Goal: Information Seeking & Learning: Find specific fact

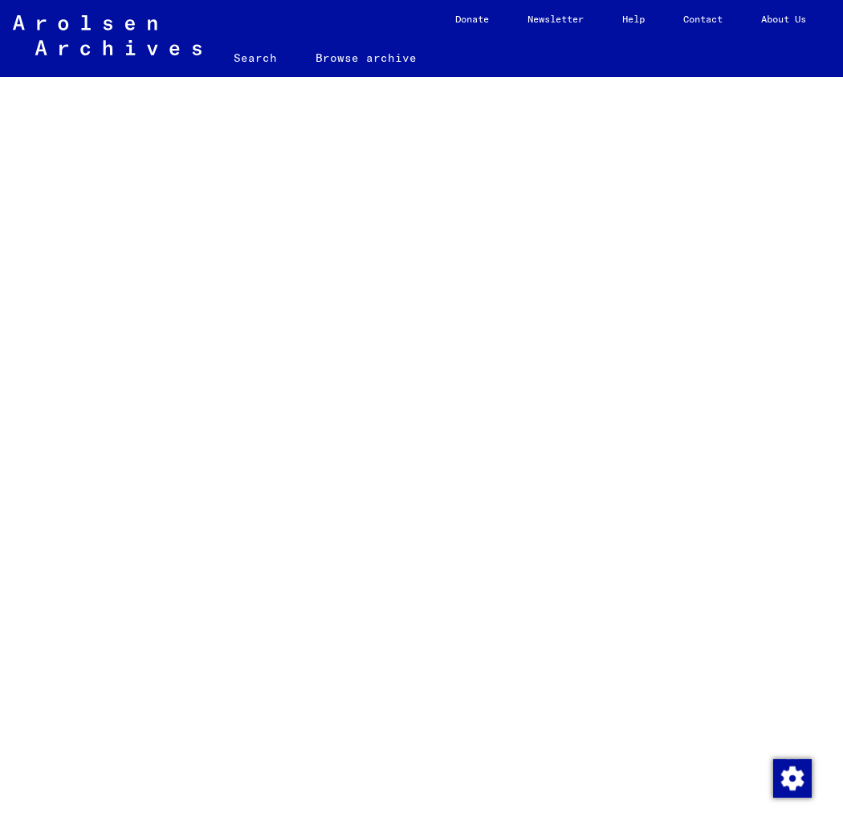
click at [247, 57] on link "Search" at bounding box center [255, 58] width 82 height 39
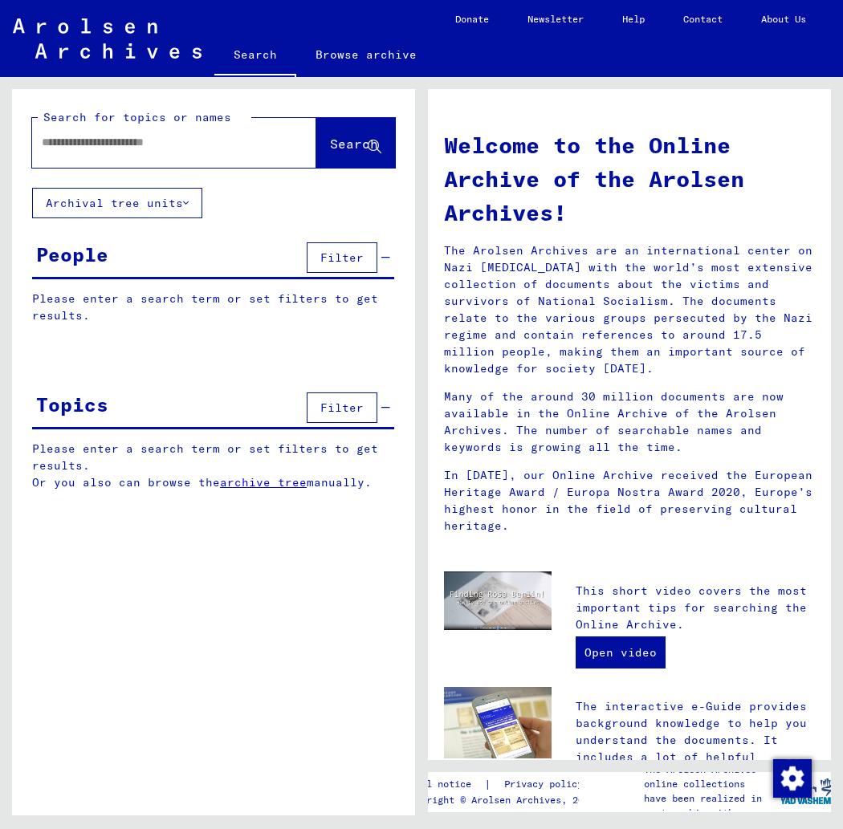
click at [110, 145] on input "text" at bounding box center [155, 142] width 226 height 17
type input "**********"
click at [339, 144] on span "Search" at bounding box center [354, 144] width 48 height 16
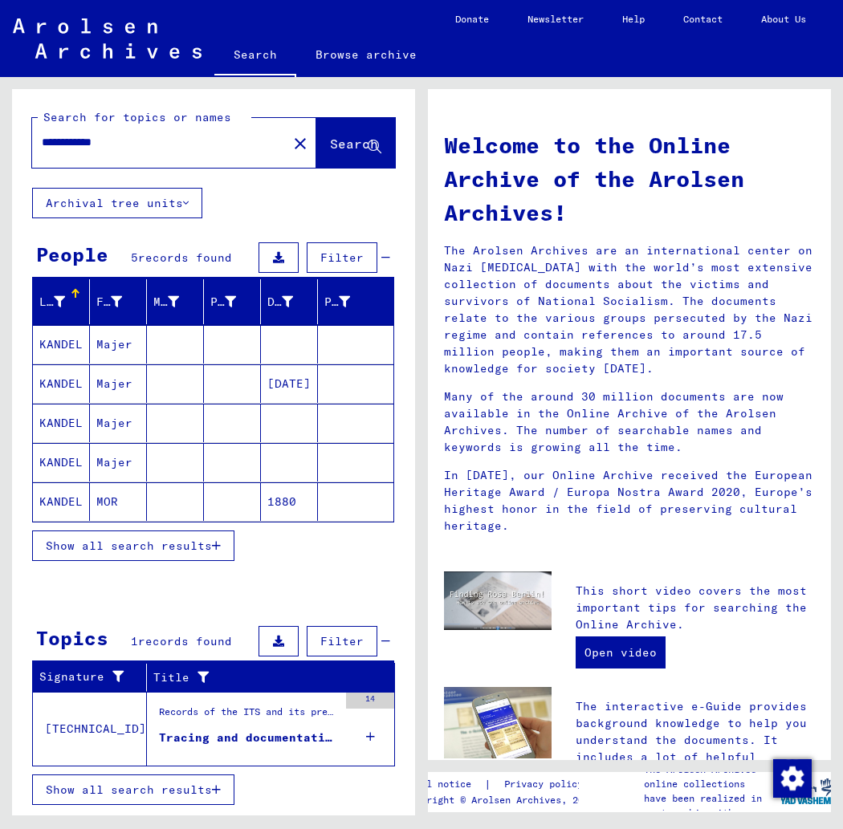
scroll to position [0, 2]
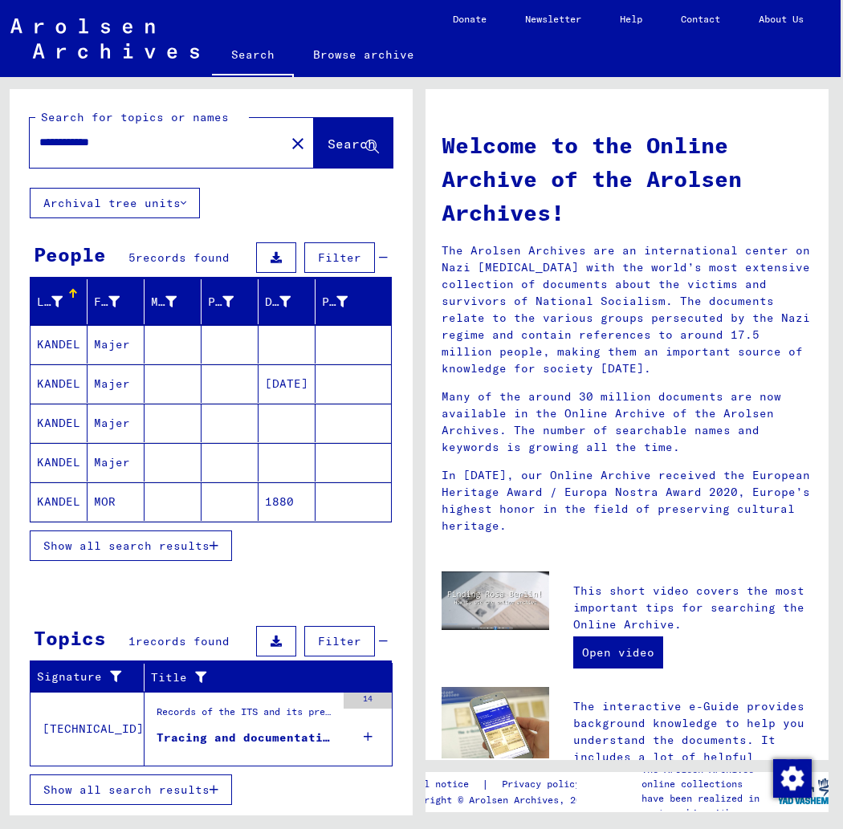
click at [98, 384] on mat-cell "Majer" at bounding box center [115, 383] width 57 height 39
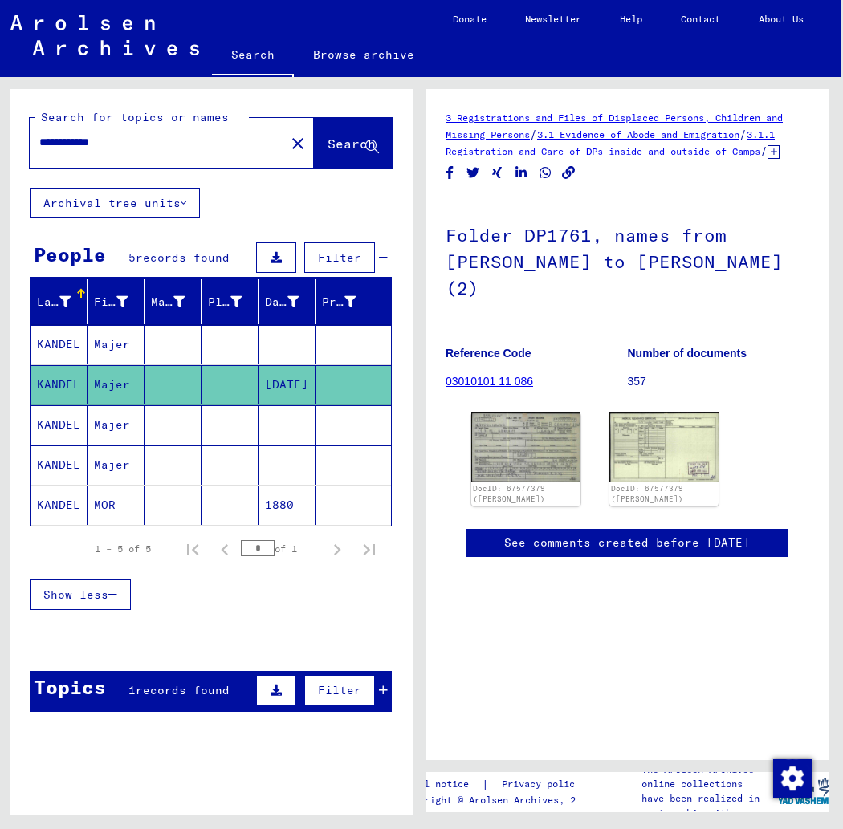
click at [113, 433] on mat-cell "Majer" at bounding box center [115, 424] width 57 height 39
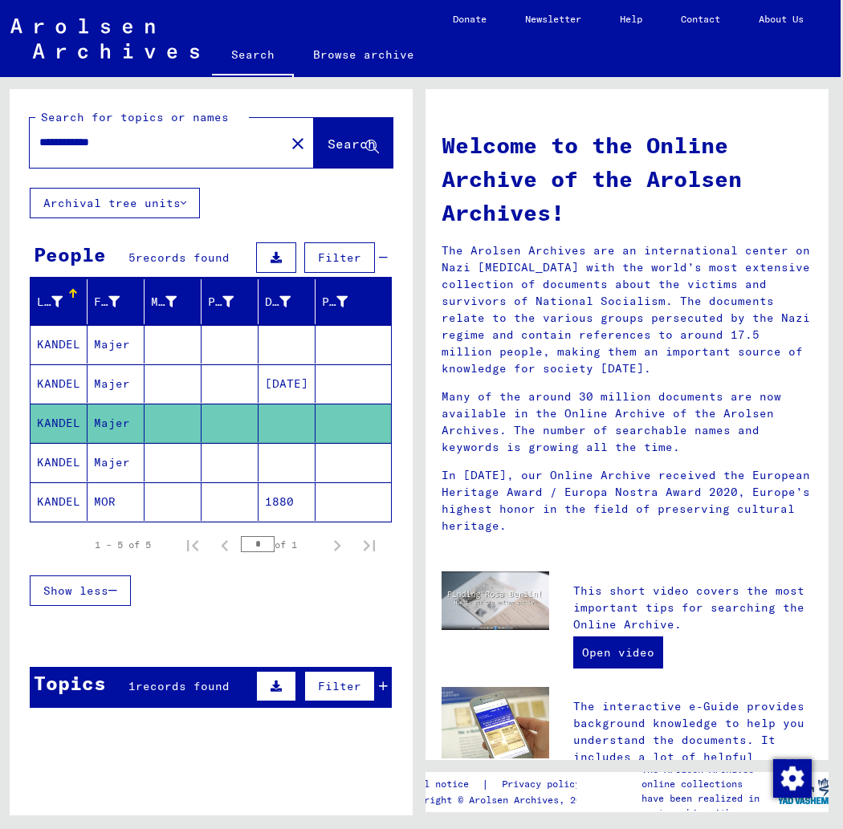
click at [103, 343] on mat-cell "Majer" at bounding box center [115, 344] width 57 height 39
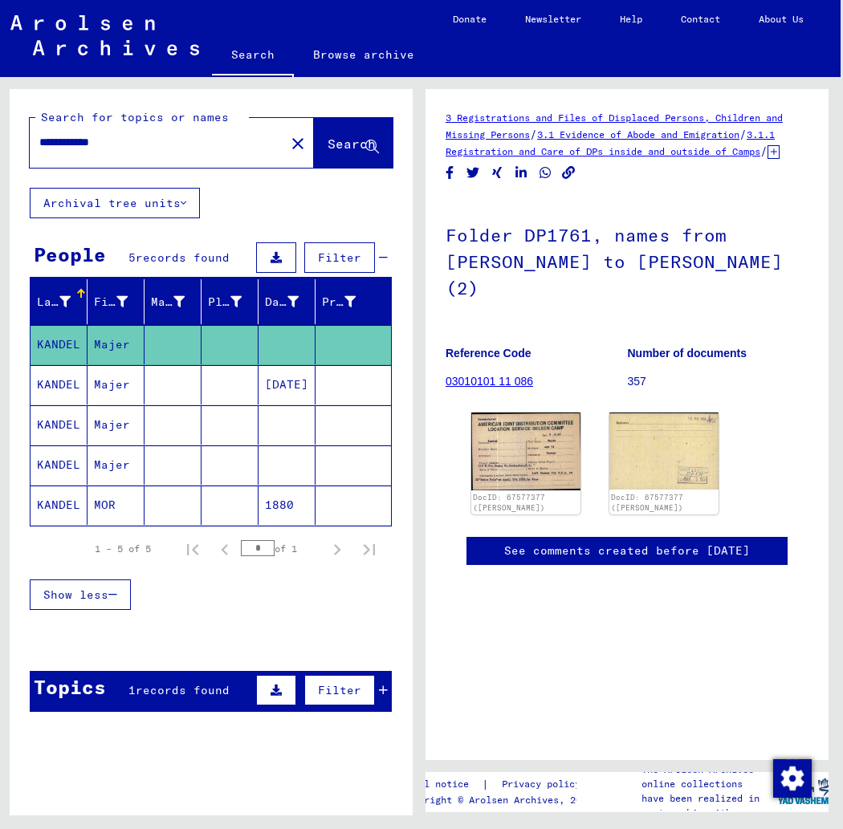
click at [108, 380] on mat-cell "Majer" at bounding box center [115, 384] width 57 height 39
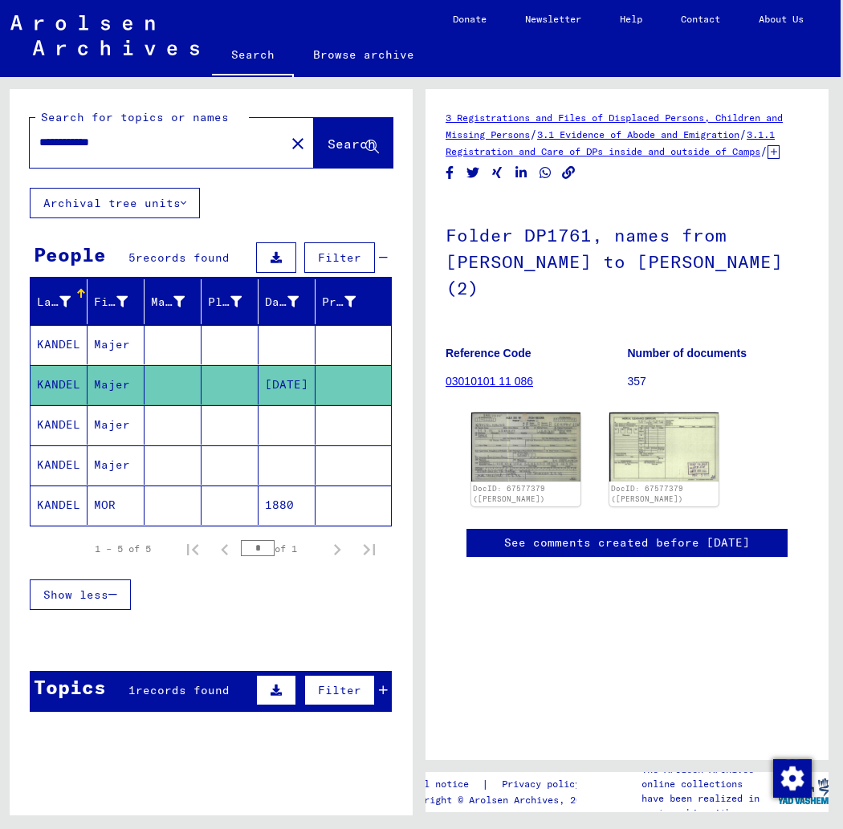
click at [103, 428] on mat-cell "Majer" at bounding box center [115, 424] width 57 height 39
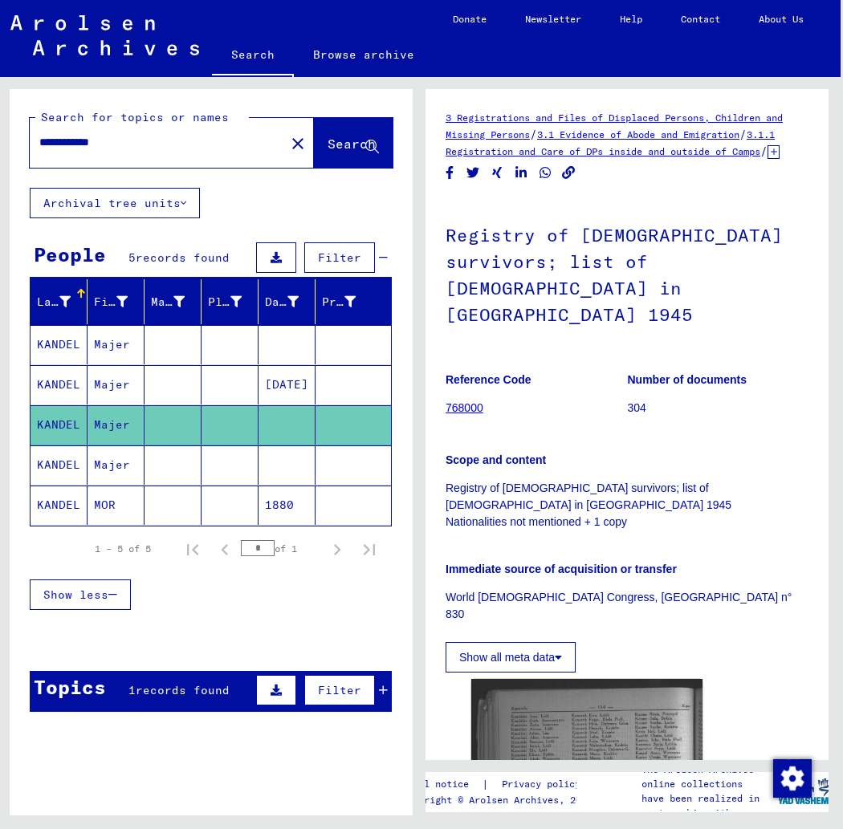
click at [108, 470] on mat-cell "Majer" at bounding box center [115, 464] width 57 height 39
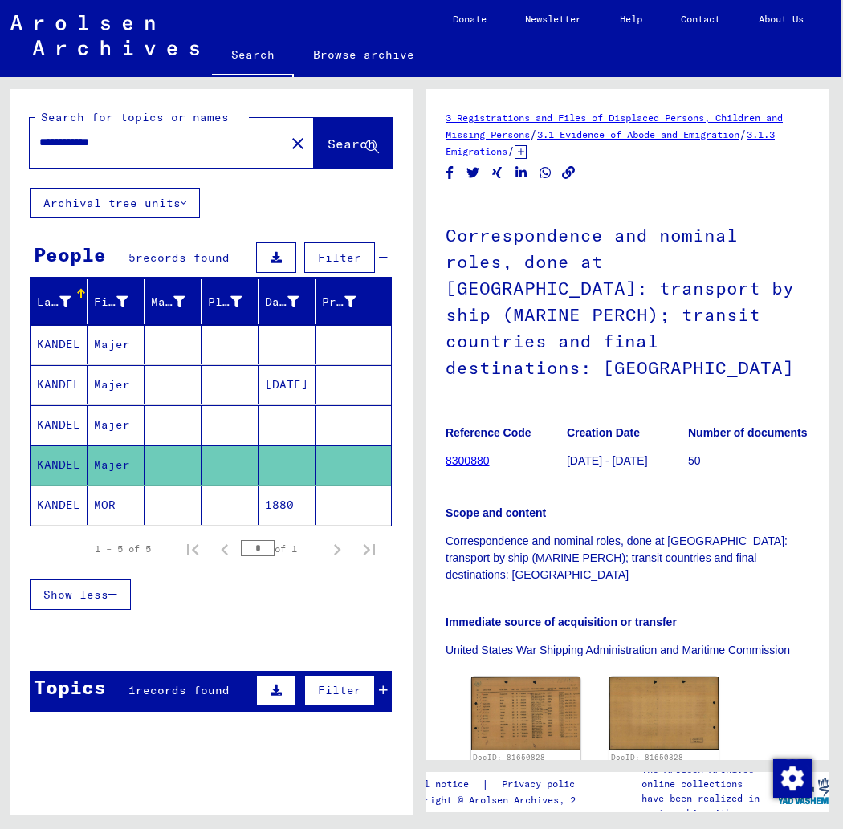
click at [182, 203] on icon at bounding box center [184, 202] width 6 height 11
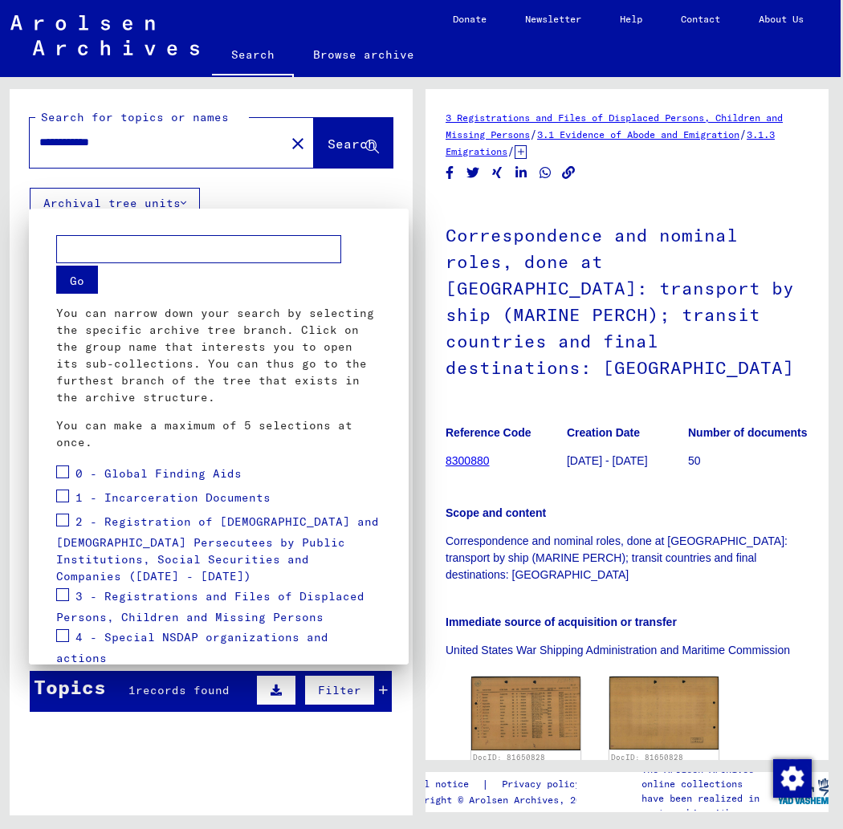
click at [182, 203] on div at bounding box center [421, 414] width 843 height 829
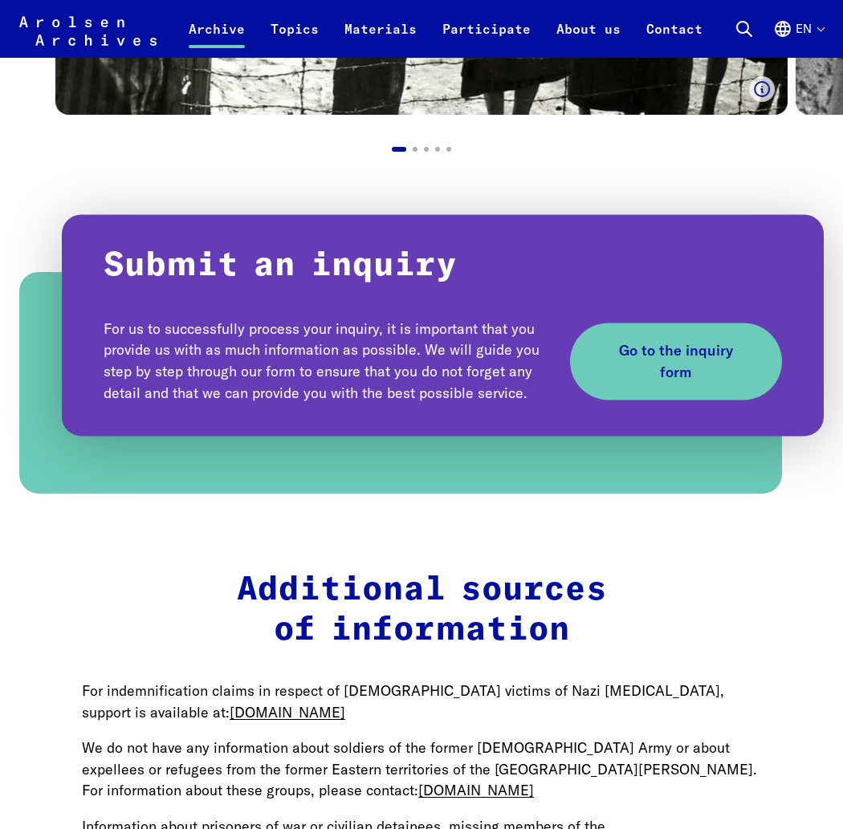
scroll to position [1583, 0]
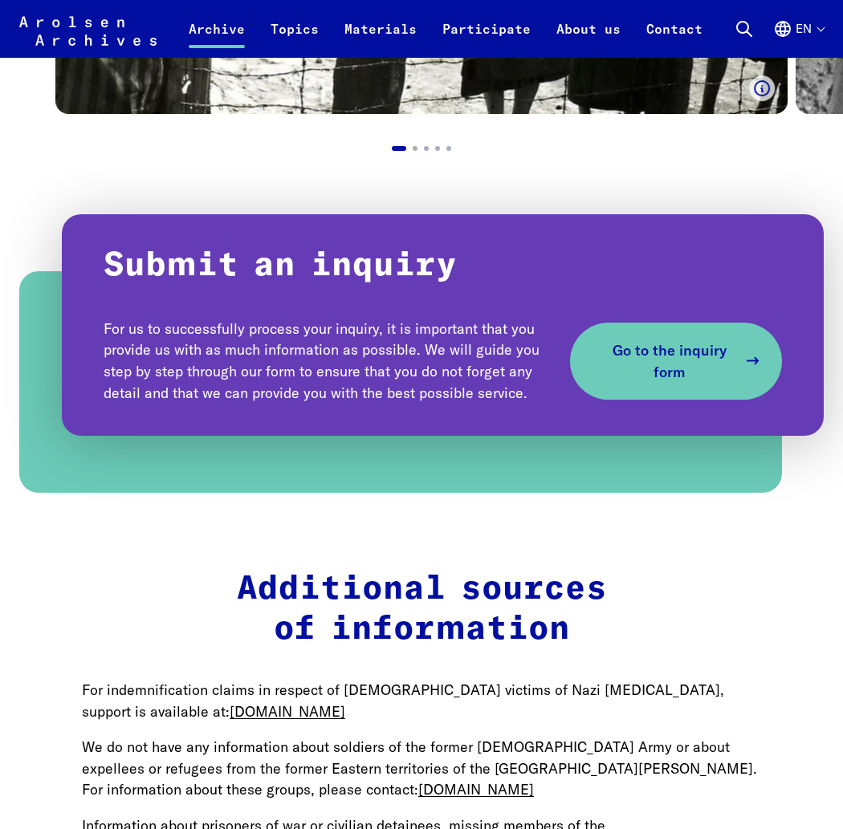
click at [638, 346] on span "Go to the inquiry form" at bounding box center [669, 360] width 135 height 43
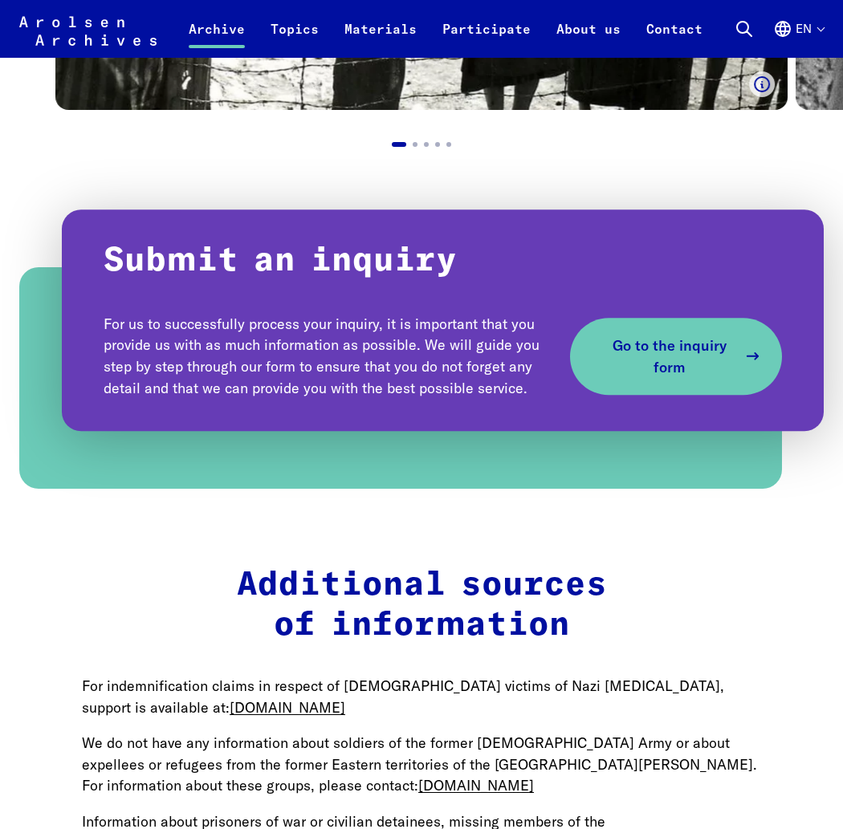
scroll to position [1584, 0]
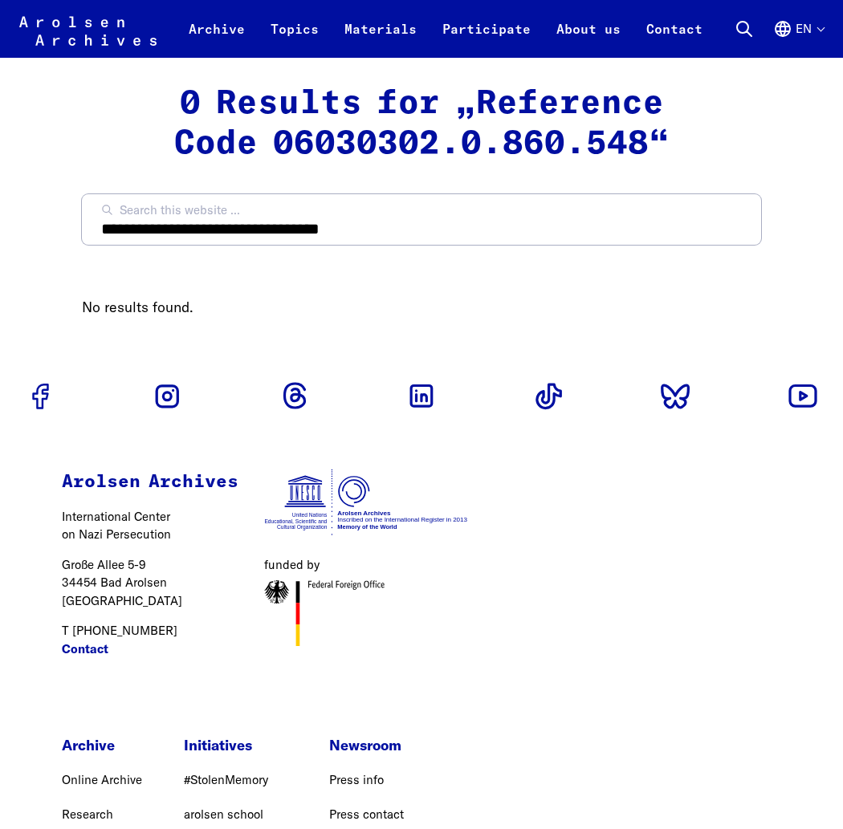
scroll to position [1, 0]
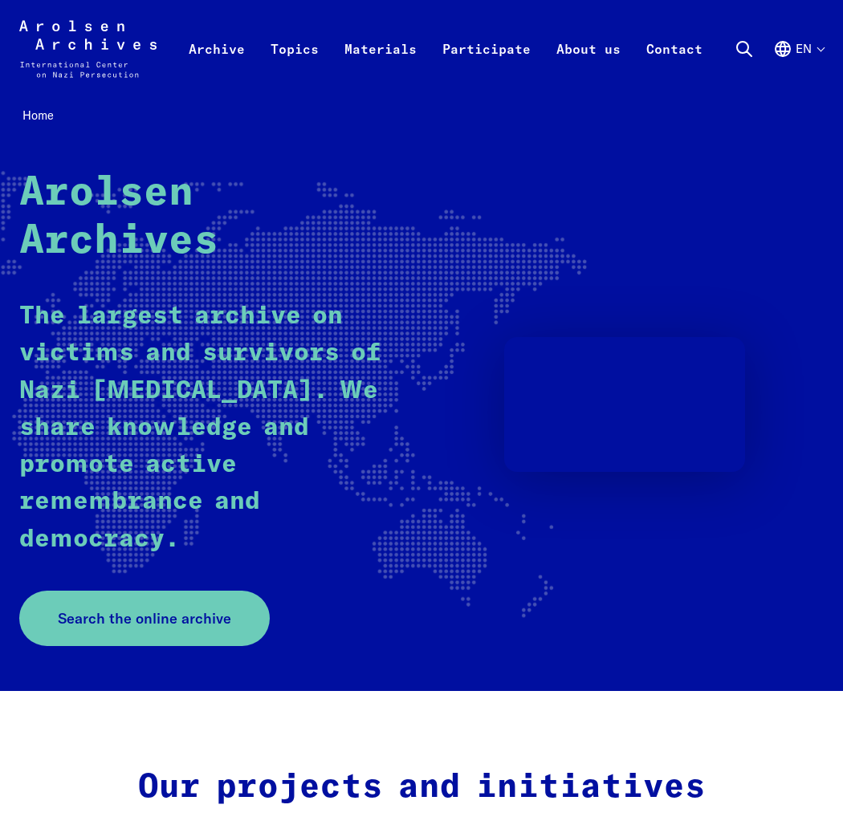
click at [743, 48] on icon at bounding box center [743, 48] width 19 height 19
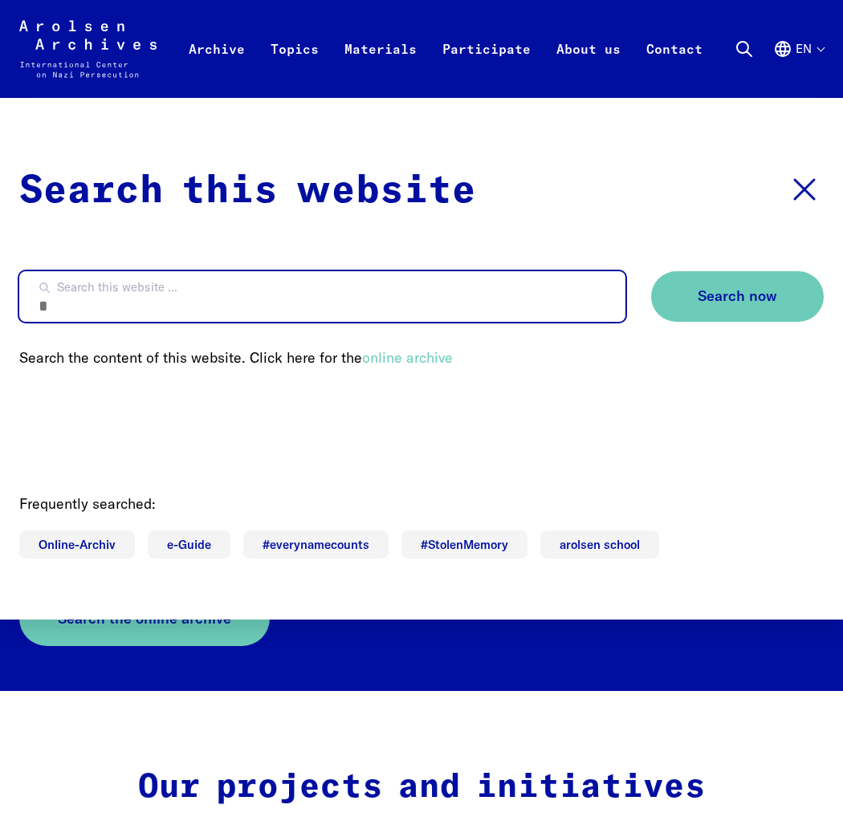
click at [293, 298] on input "Search this website ..." at bounding box center [322, 296] width 606 height 51
type input "**********"
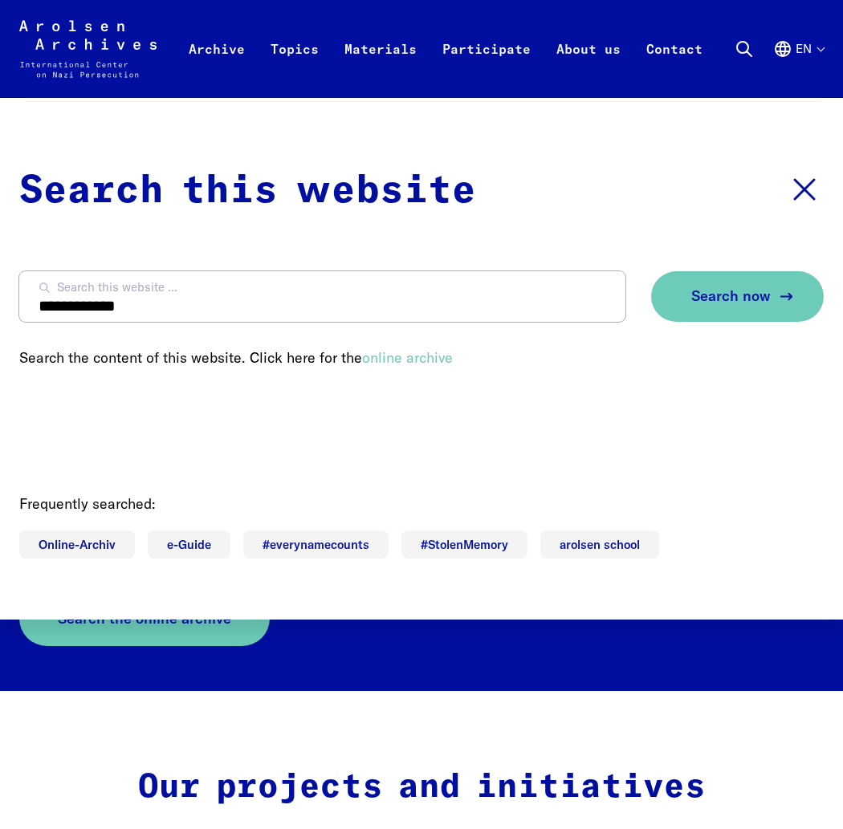
click at [725, 298] on span "Search now" at bounding box center [730, 296] width 79 height 17
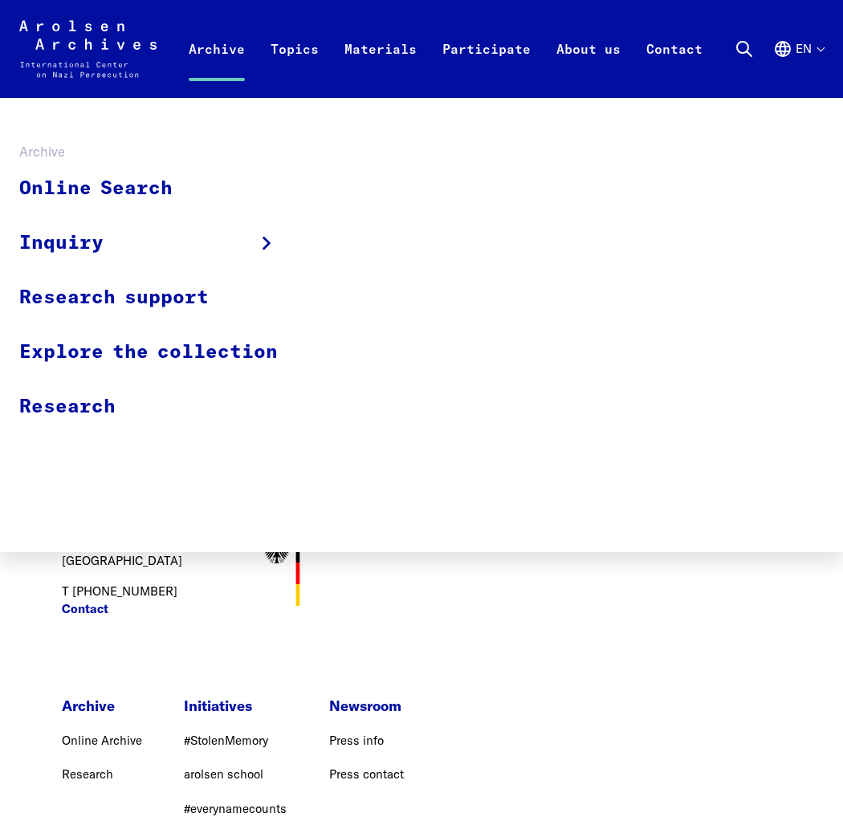
click at [202, 48] on link "Archive" at bounding box center [217, 66] width 82 height 64
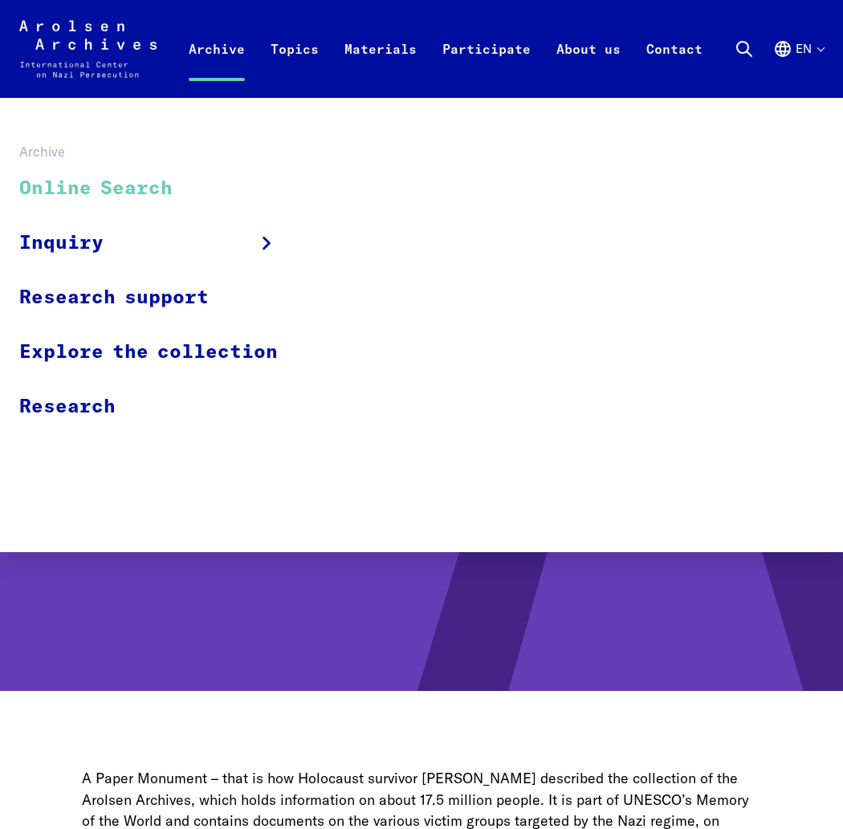
click at [157, 187] on link "Online Search" at bounding box center [158, 189] width 279 height 54
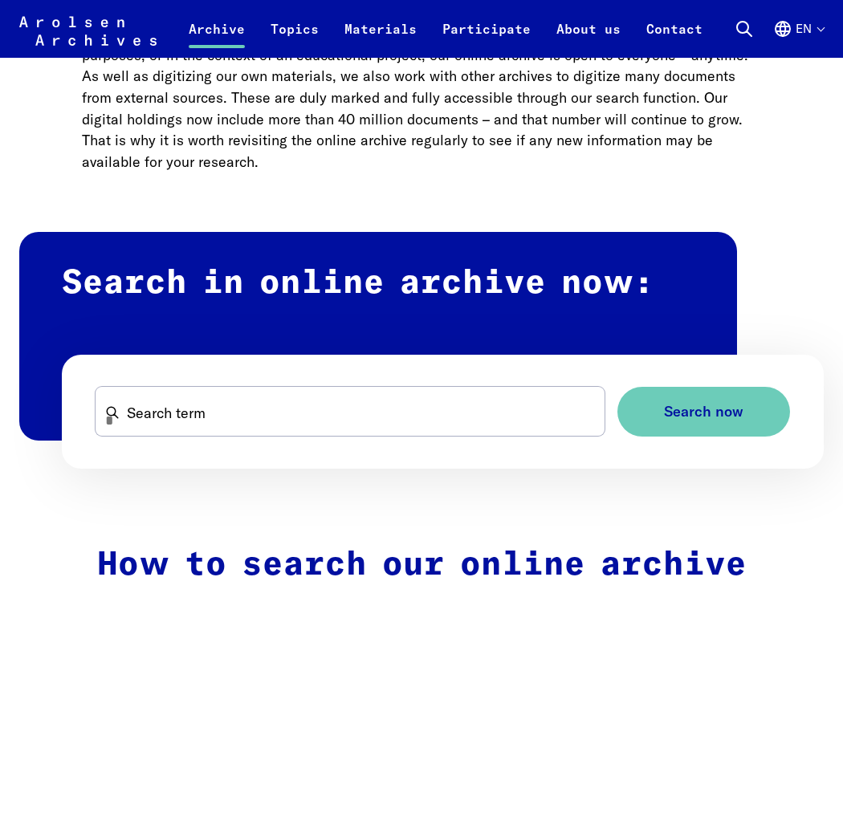
scroll to position [771, 0]
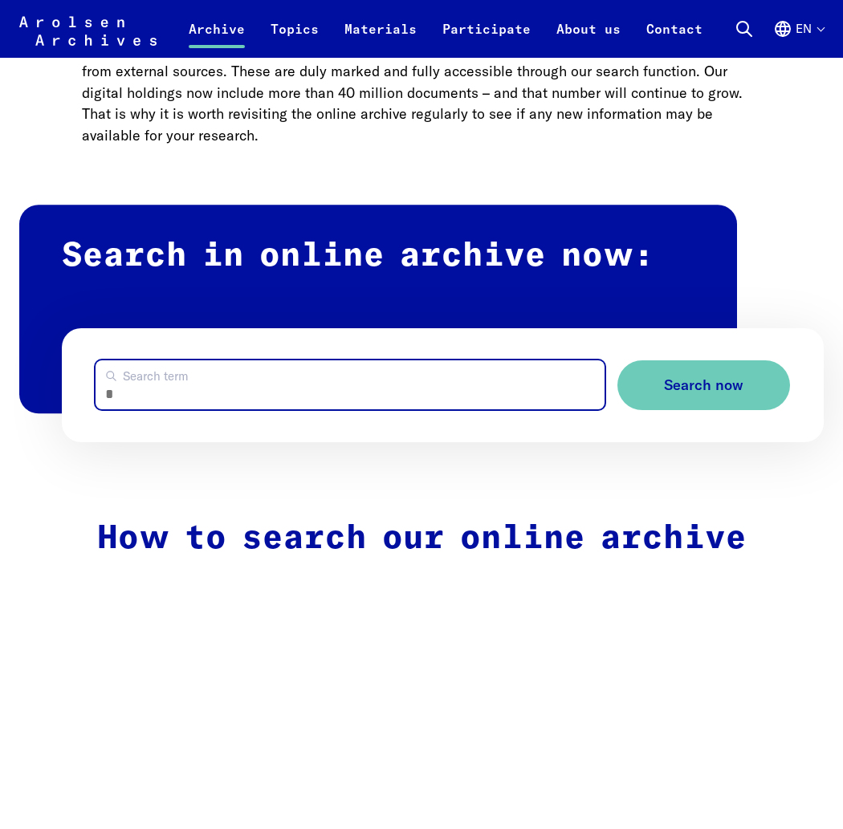
click at [195, 384] on input "Search term" at bounding box center [350, 384] width 510 height 49
type input "**********"
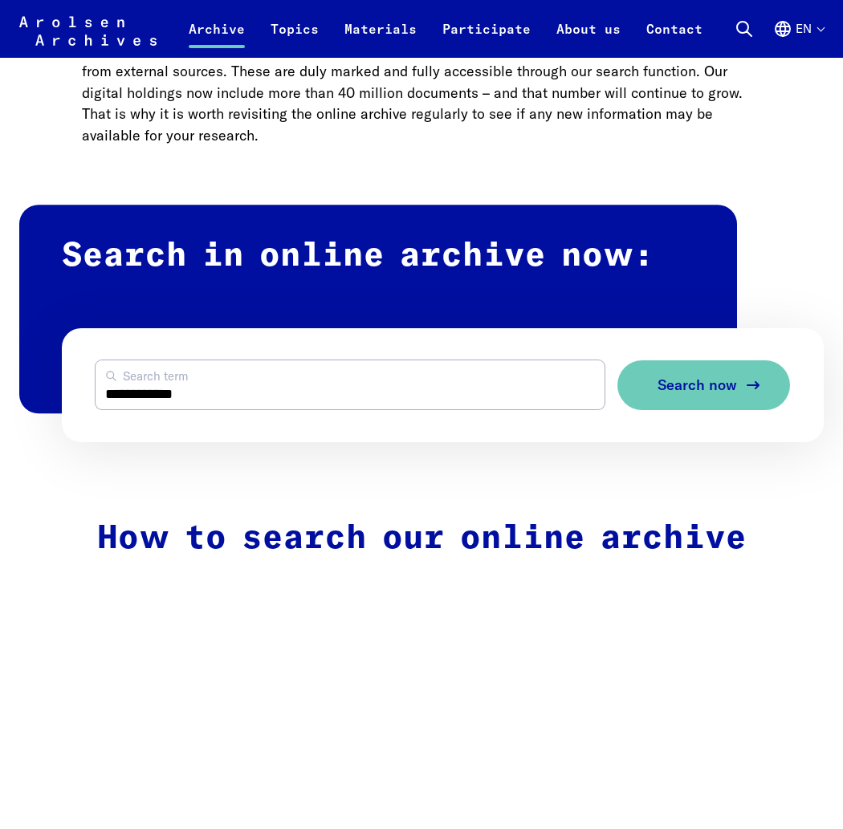
click at [676, 392] on span "Search now" at bounding box center [696, 385] width 79 height 17
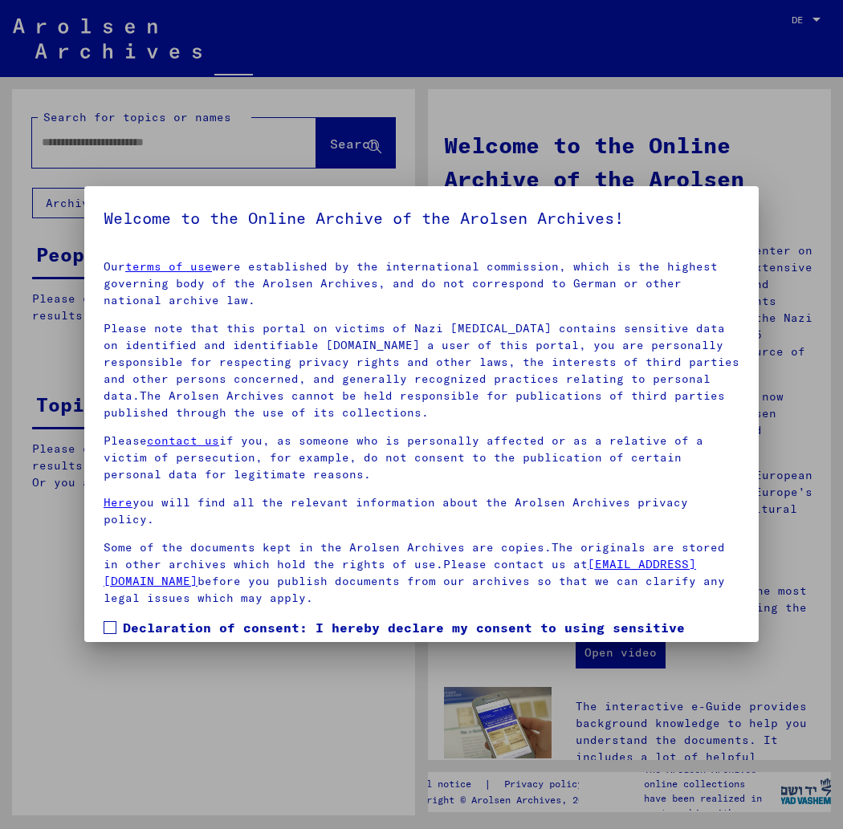
type input "**********"
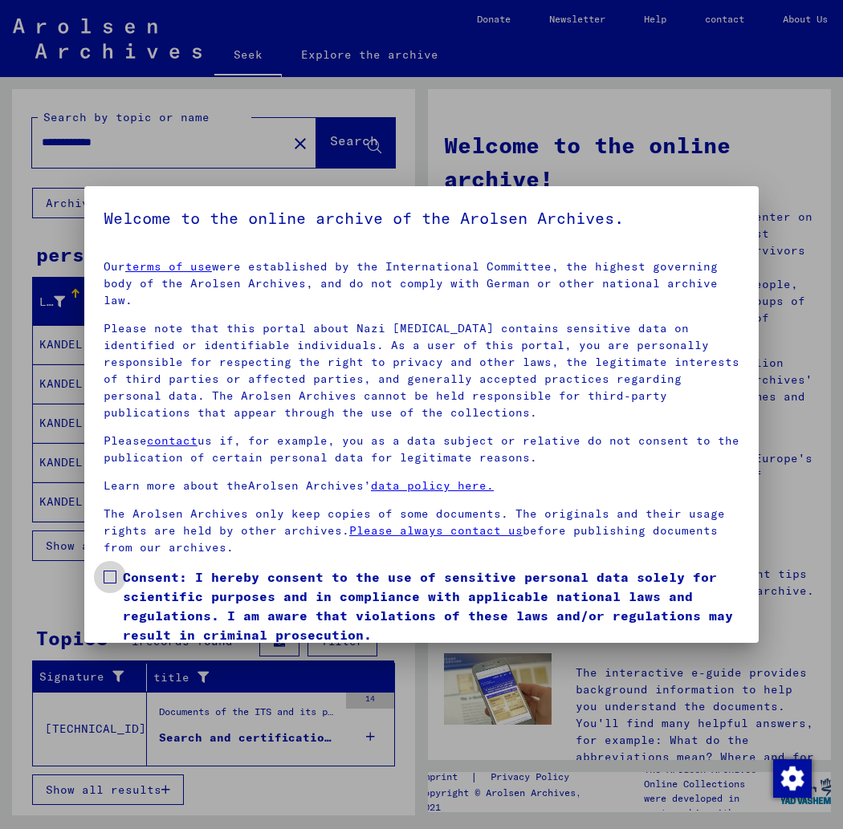
click at [114, 571] on span at bounding box center [110, 577] width 13 height 13
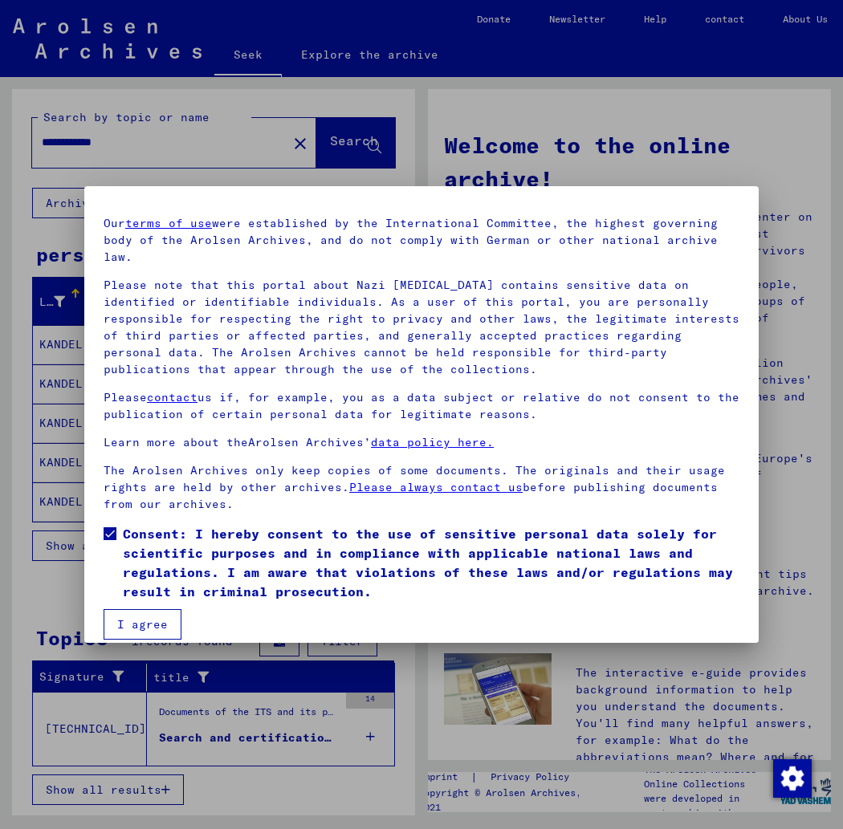
click at [145, 617] on font "I agree" at bounding box center [142, 624] width 51 height 14
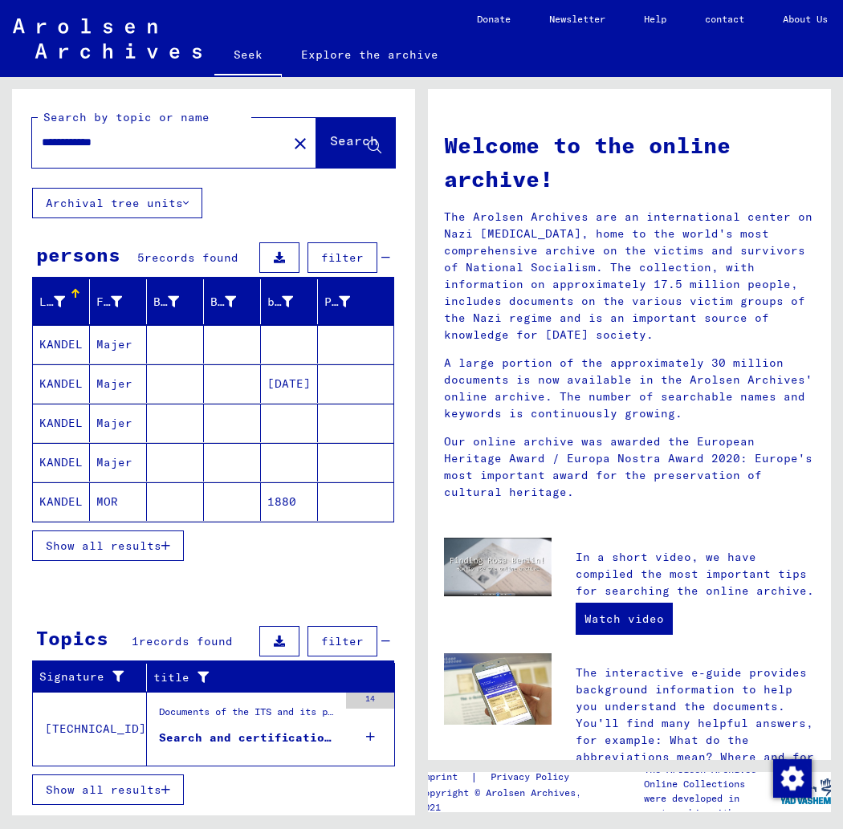
click at [213, 734] on font "Search and certification process No. 307,530 for KANDEL, MAJER born 11.07.1912 …" at bounding box center [548, 737] width 779 height 14
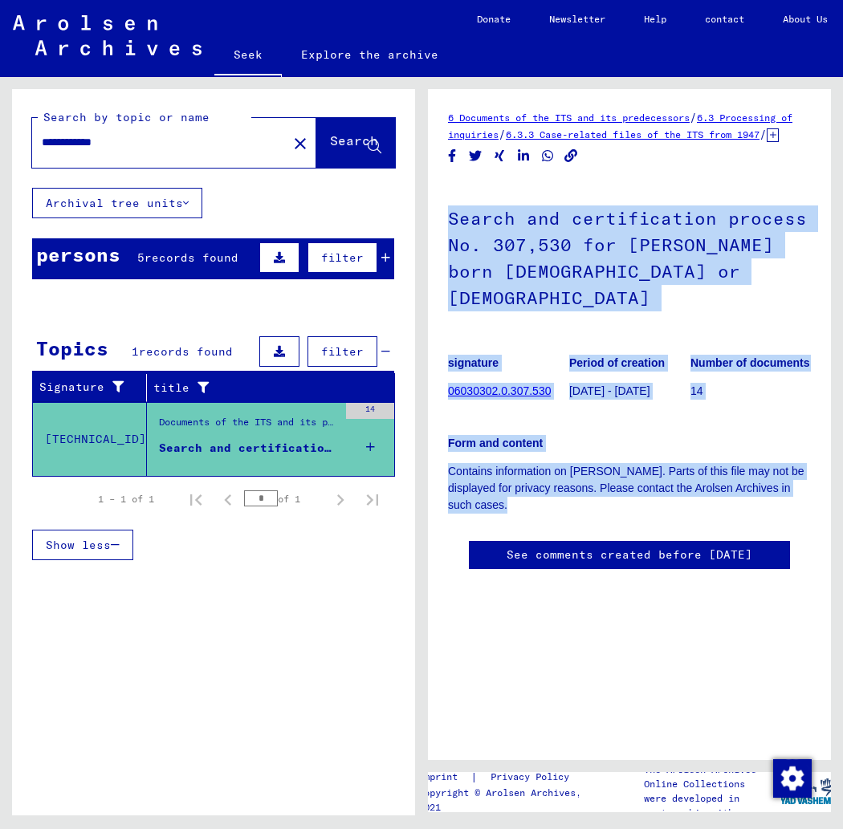
drag, startPoint x: 448, startPoint y: 234, endPoint x: 623, endPoint y: 495, distance: 315.1
click at [623, 495] on div "Search and certification process No. 307,530 for KANDEL, MAJER born 11.07.1912 …" at bounding box center [629, 347] width 363 height 332
copy div "Search and certification process No. 307,530 for KANDEL, MAJER born 11.07.1912 …"
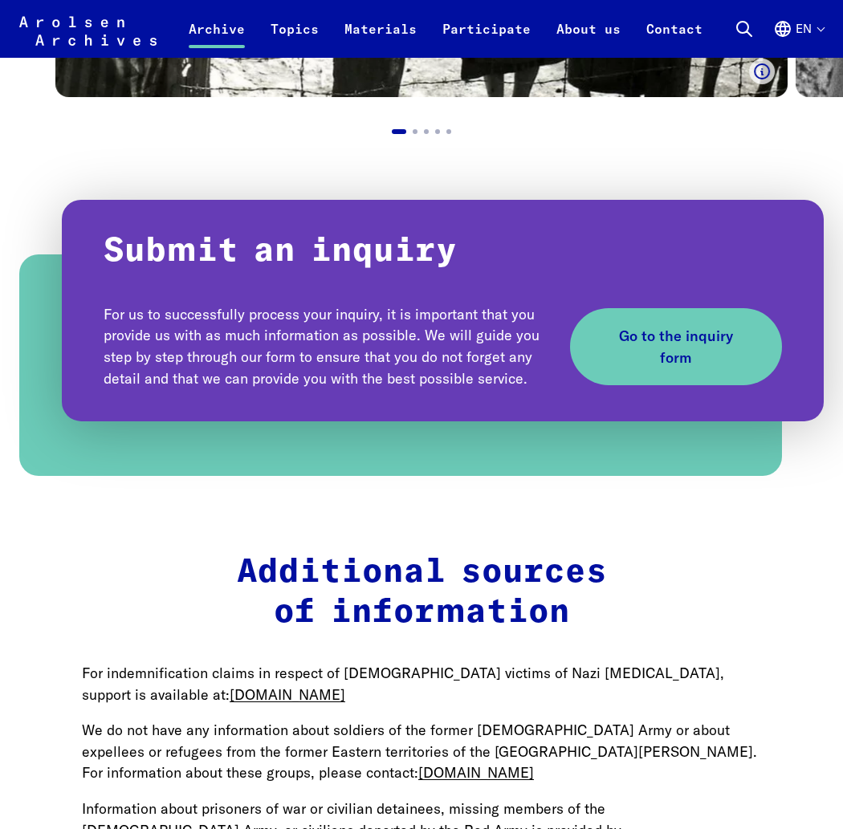
scroll to position [1619, 0]
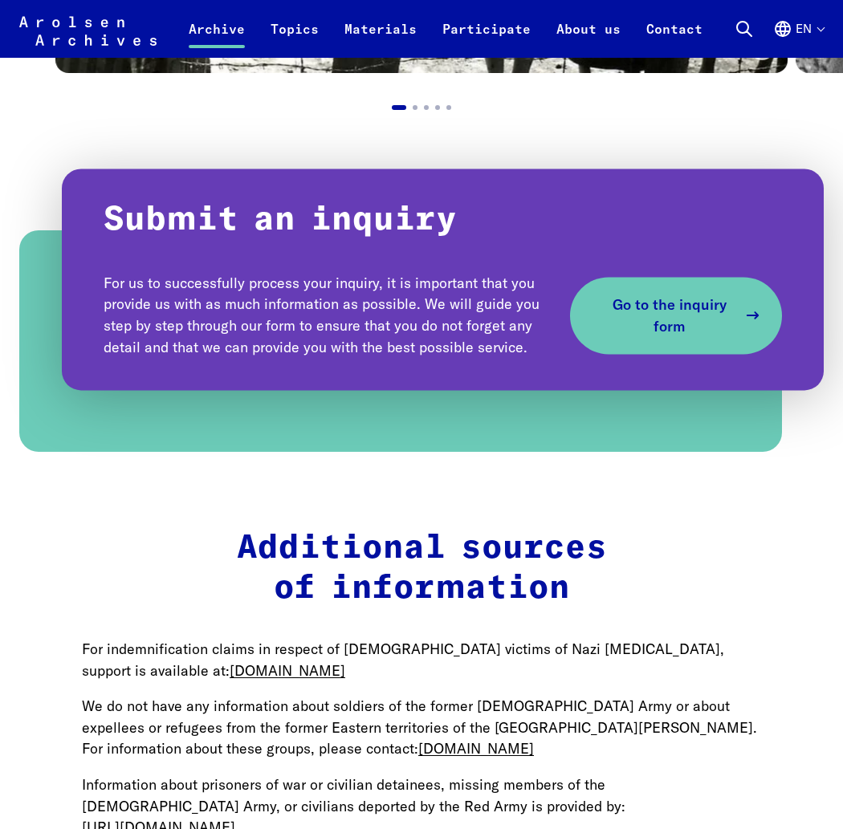
click at [667, 324] on span "Go to the inquiry form" at bounding box center [669, 315] width 135 height 43
